Goal: Information Seeking & Learning: Learn about a topic

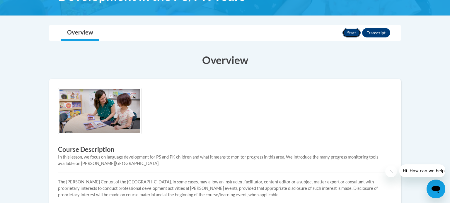
click at [354, 32] on button "Start" at bounding box center [352, 32] width 18 height 9
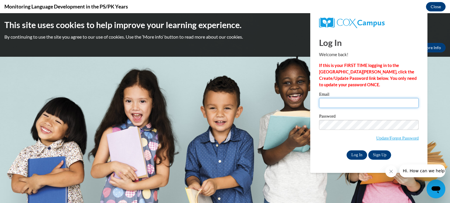
type input "infiiajay@gmail.com"
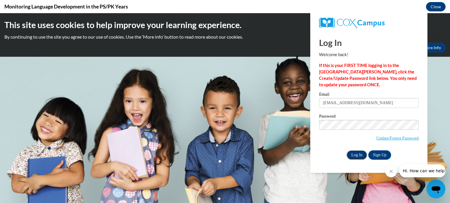
click at [359, 154] on input "Log In" at bounding box center [357, 155] width 21 height 9
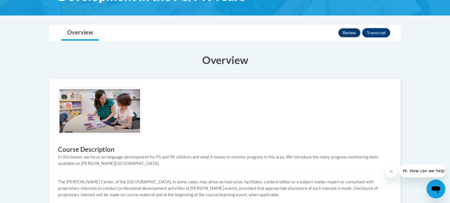
click at [345, 32] on button "Review" at bounding box center [349, 32] width 23 height 9
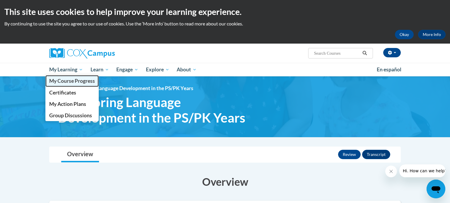
click at [76, 80] on span "My Course Progress" at bounding box center [72, 81] width 46 height 6
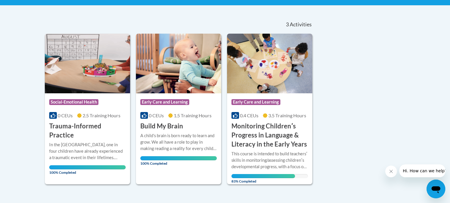
scroll to position [117, 0]
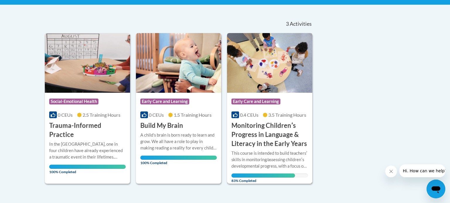
click at [259, 138] on h3 "Monitoring Childrenʹs Progress in Language & Literacy in the Early Years" at bounding box center [270, 134] width 77 height 27
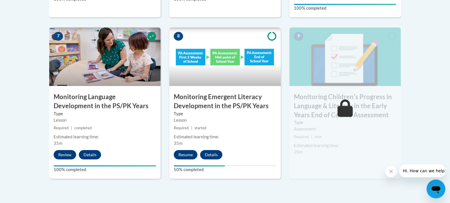
scroll to position [516, 0]
click at [188, 157] on button "Resume" at bounding box center [186, 154] width 24 height 9
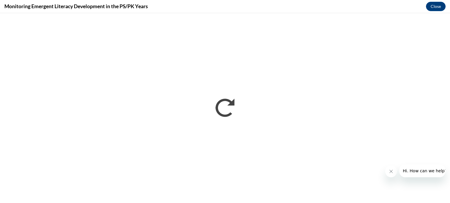
scroll to position [0, 0]
